Goal: Task Accomplishment & Management: Use online tool/utility

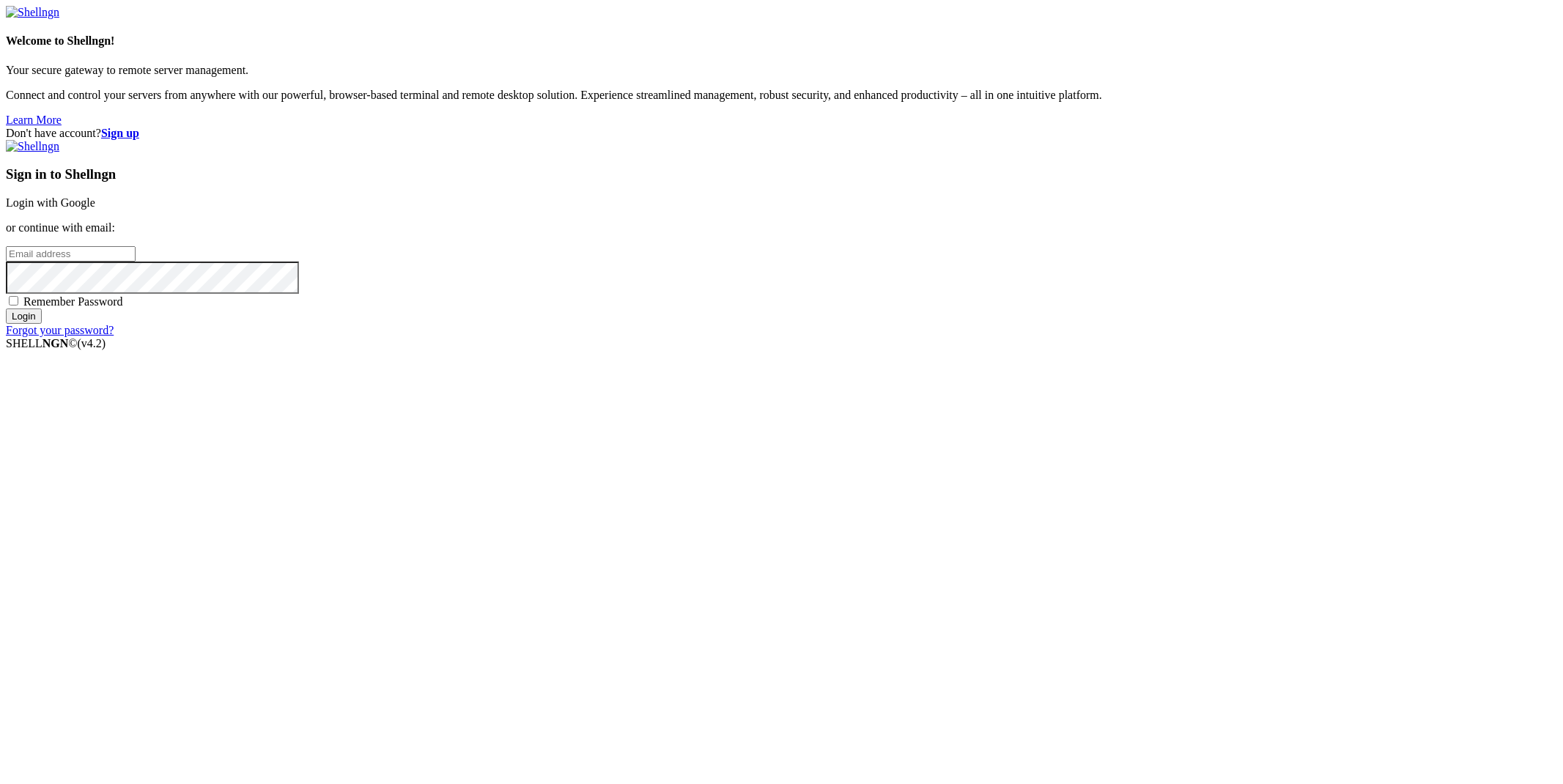
click at [62, 126] on link "Learn More" at bounding box center [33, 120] width 55 height 13
click at [95, 209] on link "Login with Google" at bounding box center [50, 203] width 89 height 13
